Goal: Task Accomplishment & Management: Use online tool/utility

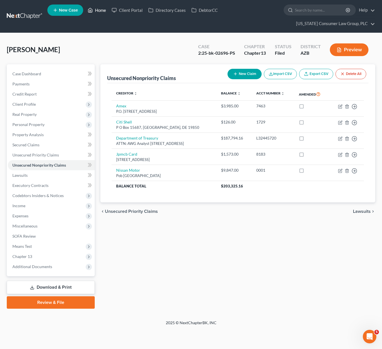
click at [101, 8] on link "Home" at bounding box center [97, 10] width 24 height 10
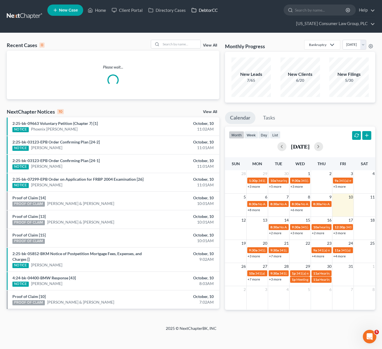
click at [208, 10] on link "DebtorCC" at bounding box center [204, 10] width 32 height 10
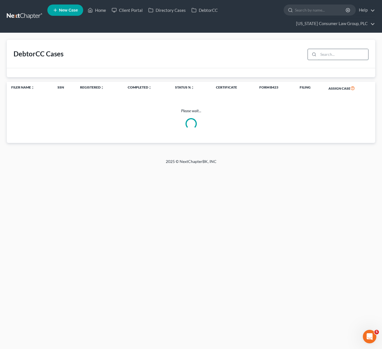
click at [330, 51] on input "search" at bounding box center [343, 54] width 50 height 11
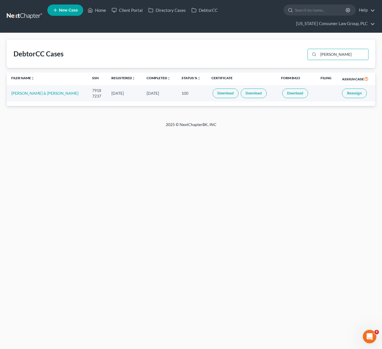
type input "[PERSON_NAME]"
click at [350, 92] on span "Reassign" at bounding box center [354, 93] width 15 height 5
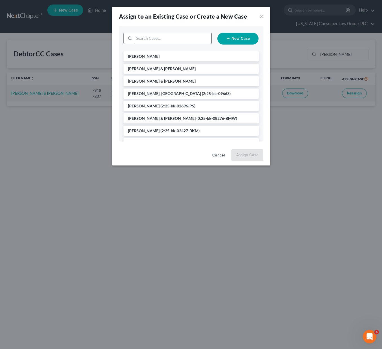
click at [170, 39] on input "search" at bounding box center [172, 38] width 77 height 11
type input "[PERSON_NAME]"
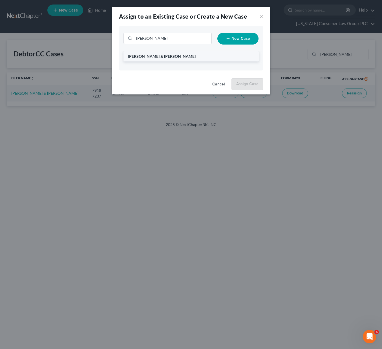
click at [165, 55] on span "[PERSON_NAME] & [PERSON_NAME]" at bounding box center [162, 56] width 68 height 5
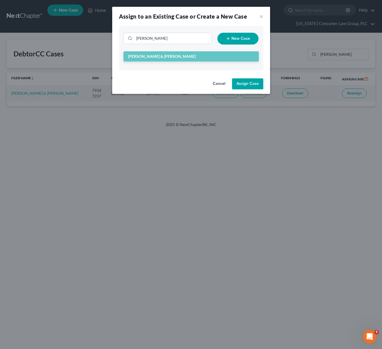
click at [246, 85] on button "Assign Case" at bounding box center [247, 83] width 31 height 11
